Goal: Transaction & Acquisition: Purchase product/service

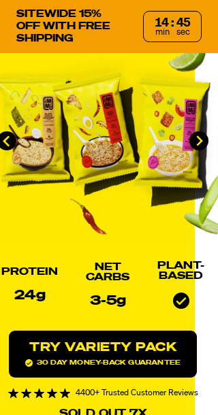
scroll to position [30, 23]
